Goal: Task Accomplishment & Management: Manage account settings

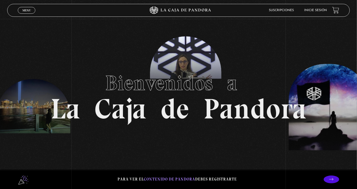
click at [321, 12] on link "Inicie sesión" at bounding box center [316, 10] width 23 height 3
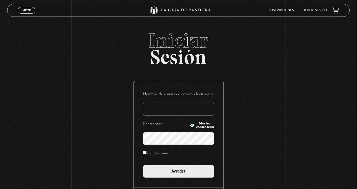
click at [175, 114] on input "Nombre de usuario o correo electrónico" at bounding box center [178, 108] width 71 height 13
type input "N3ir16"
click at [143, 165] on input "Acceder" at bounding box center [178, 171] width 71 height 13
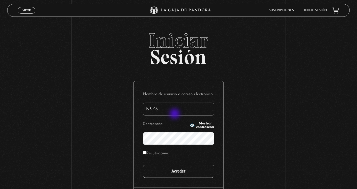
click at [183, 176] on input "Acceder" at bounding box center [178, 171] width 71 height 13
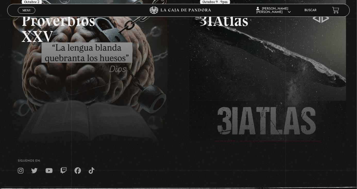
scroll to position [92, 0]
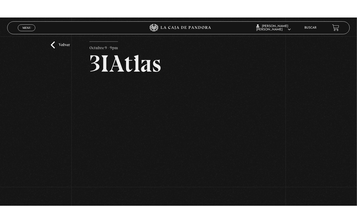
scroll to position [14, 0]
